Goal: Find specific page/section: Find specific page/section

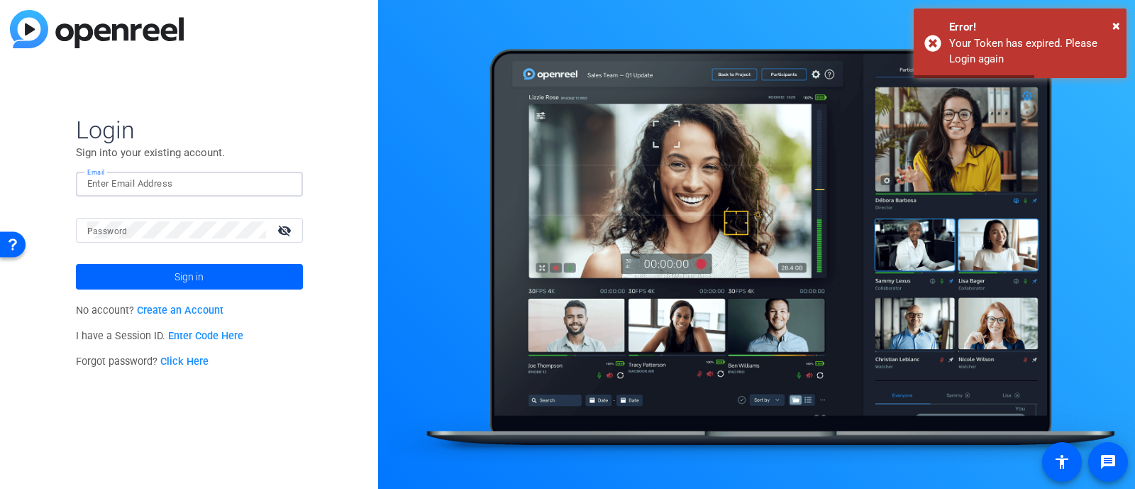
click at [206, 175] on input "Email" at bounding box center [189, 183] width 204 height 17
type input "aruperto@kpaonline.com"
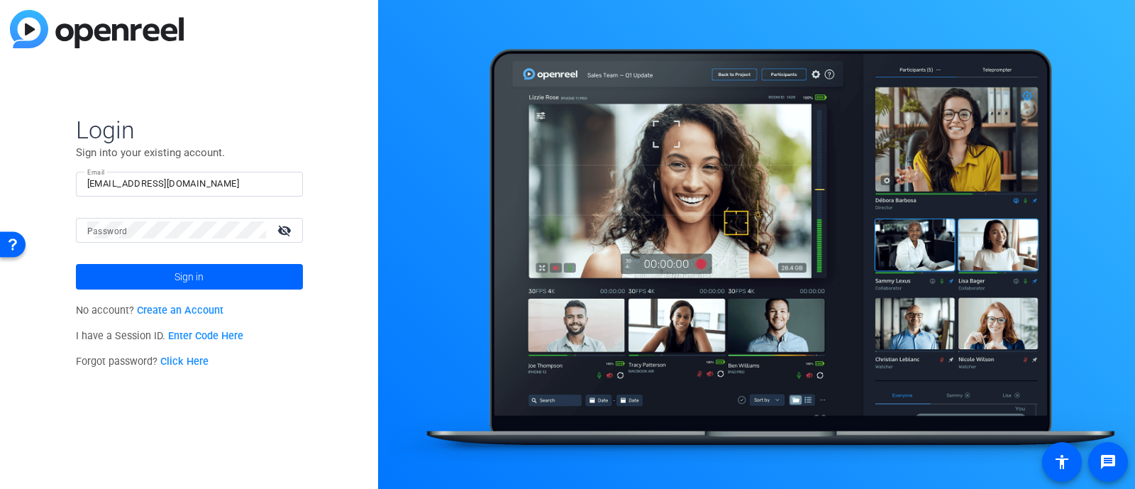
click at [184, 238] on div at bounding box center [176, 230] width 179 height 25
click at [76, 264] on button "Sign in" at bounding box center [189, 277] width 227 height 26
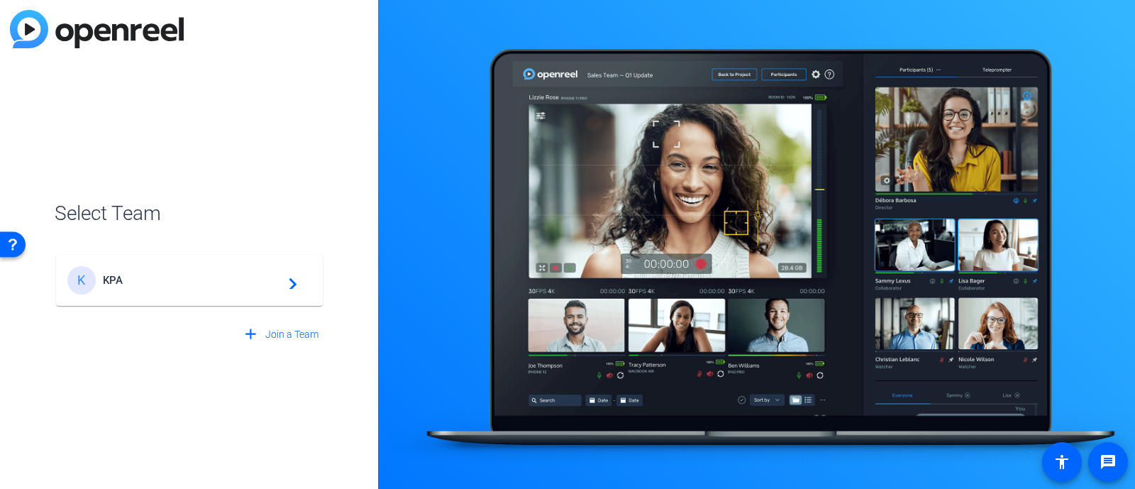
click at [184, 280] on span "KPA" at bounding box center [191, 280] width 177 height 13
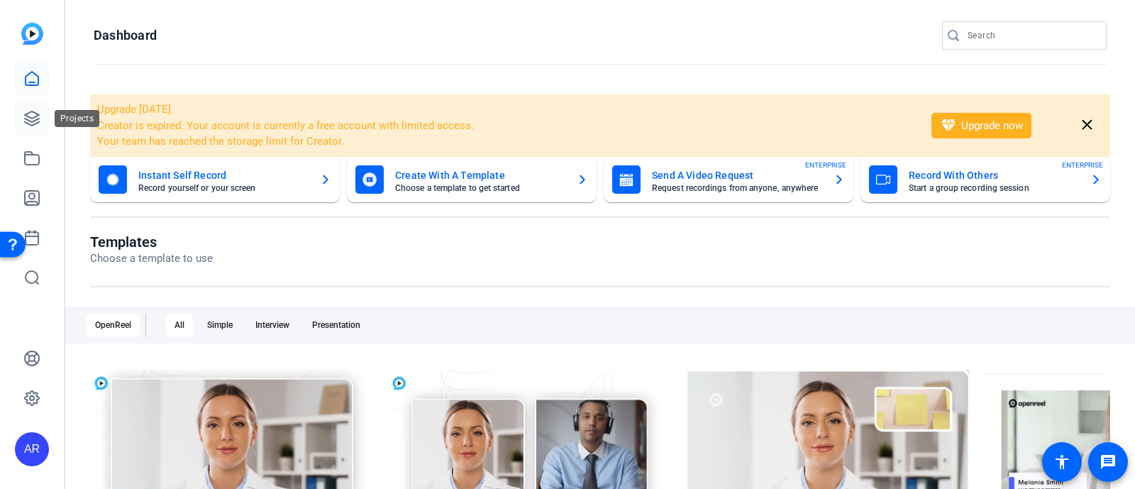
click at [33, 126] on icon at bounding box center [31, 118] width 17 height 17
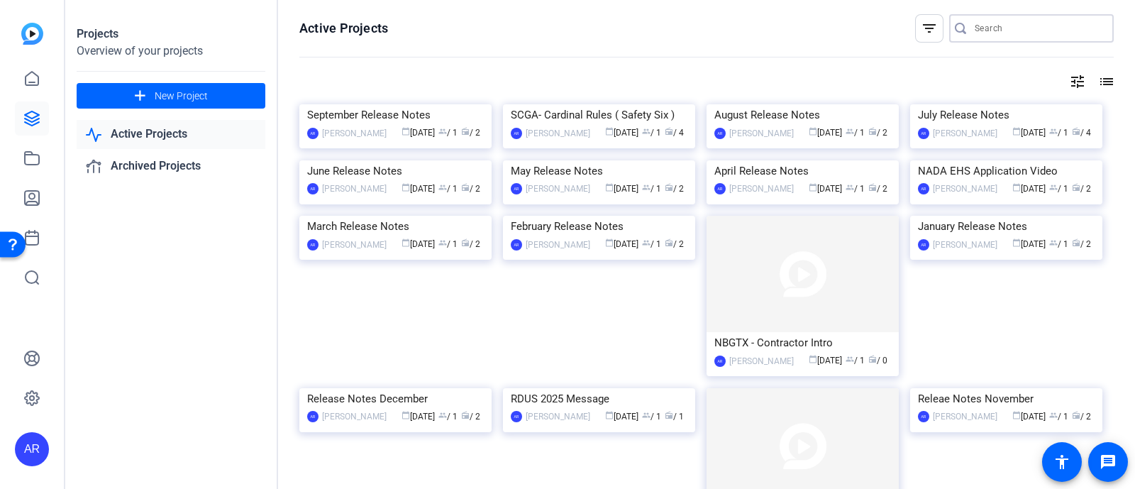
click at [981, 33] on input "Search" at bounding box center [1038, 28] width 128 height 17
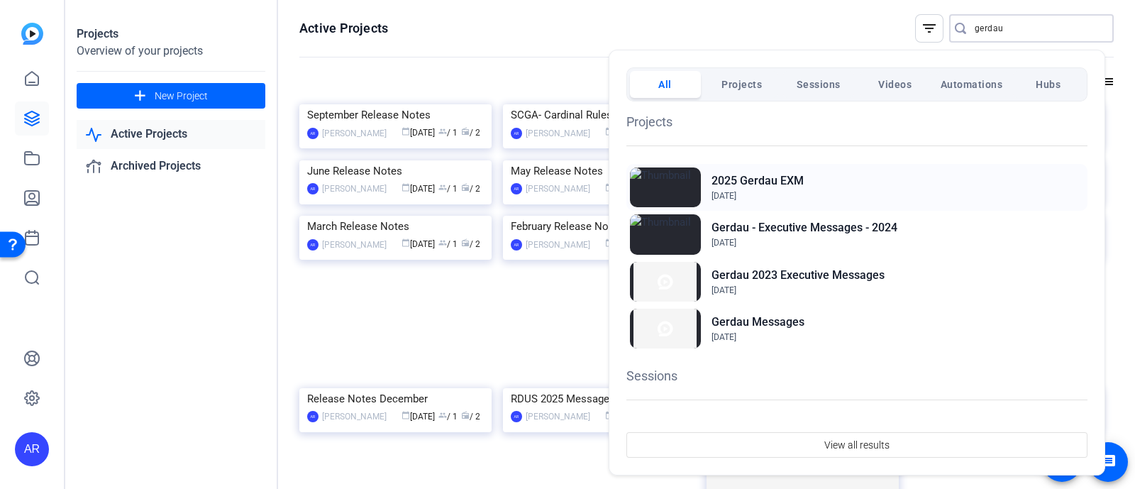
type input "gerdau"
click at [851, 178] on div "2025 Gerdau EXM Nov 5, 2024" at bounding box center [856, 187] width 461 height 47
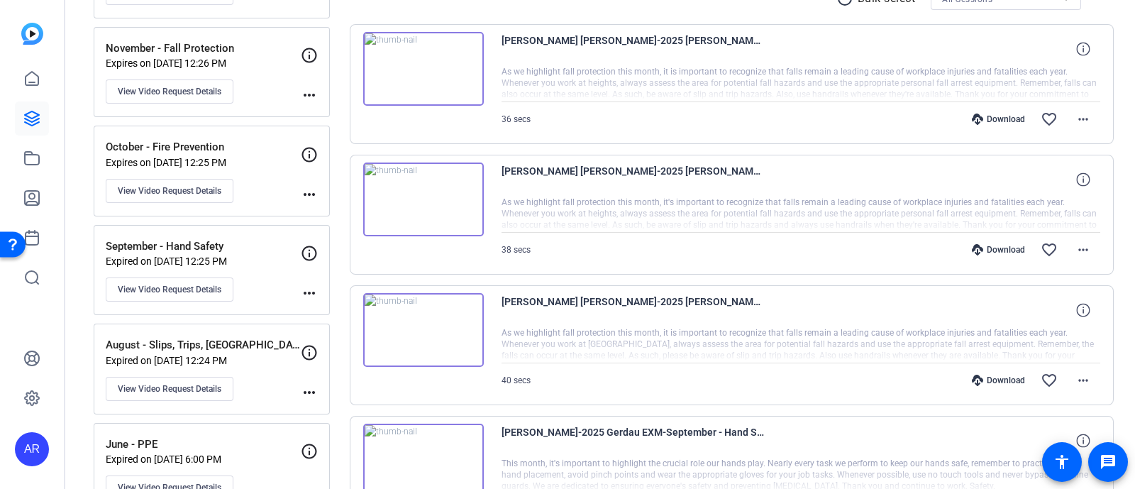
scroll to position [228, 0]
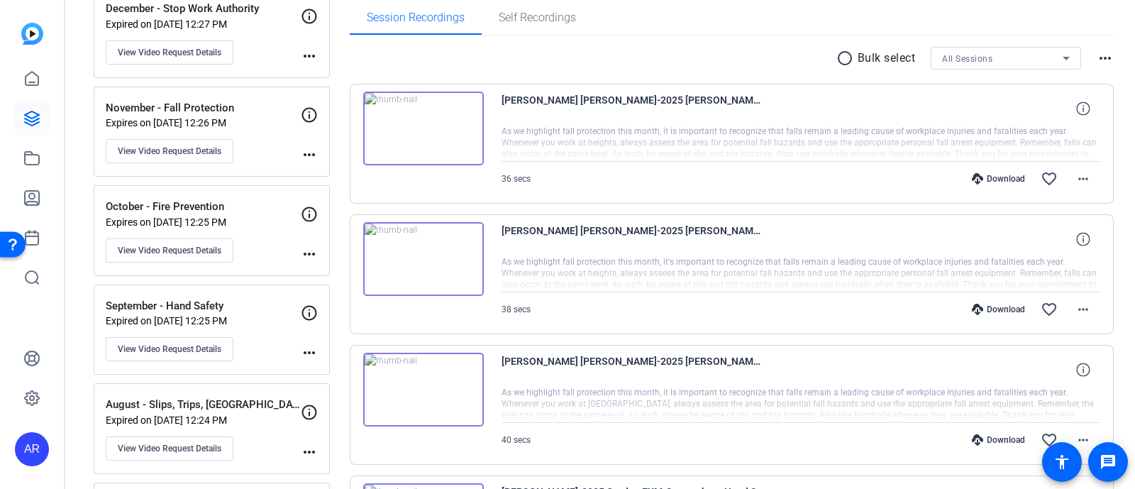
click at [251, 53] on div "December - Stop Work Authority Expired on [DATE] 12:27 PM View Video Request De…" at bounding box center [203, 33] width 195 height 64
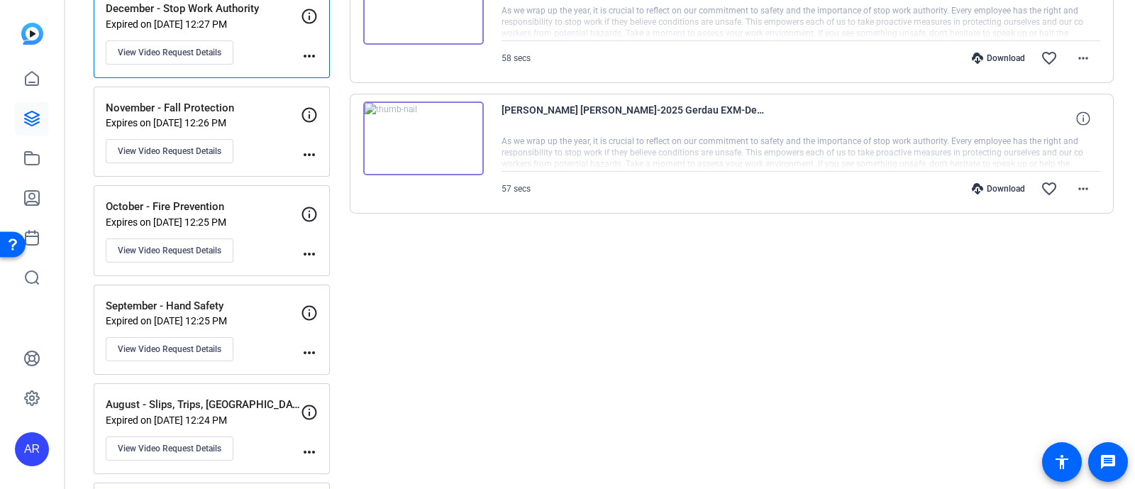
scroll to position [138, 0]
